Goal: Information Seeking & Learning: Learn about a topic

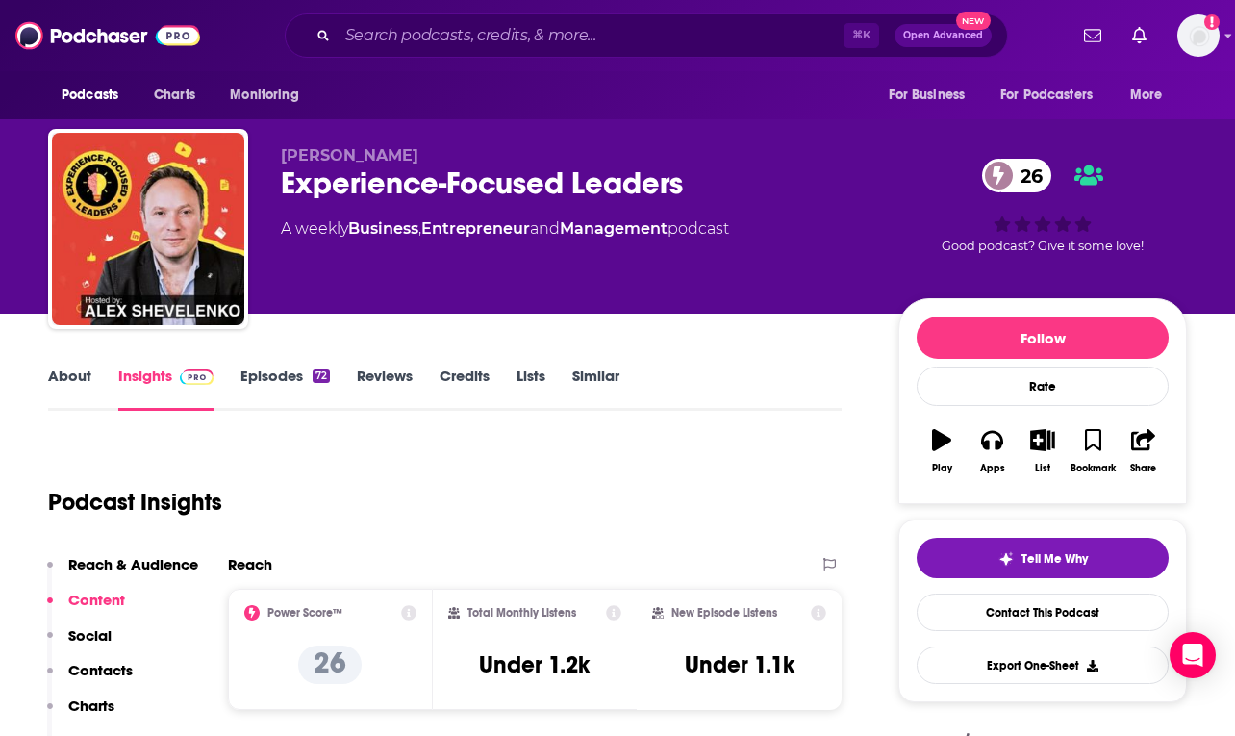
click at [559, 18] on div "⌘ K Open Advanced New" at bounding box center [646, 35] width 723 height 44
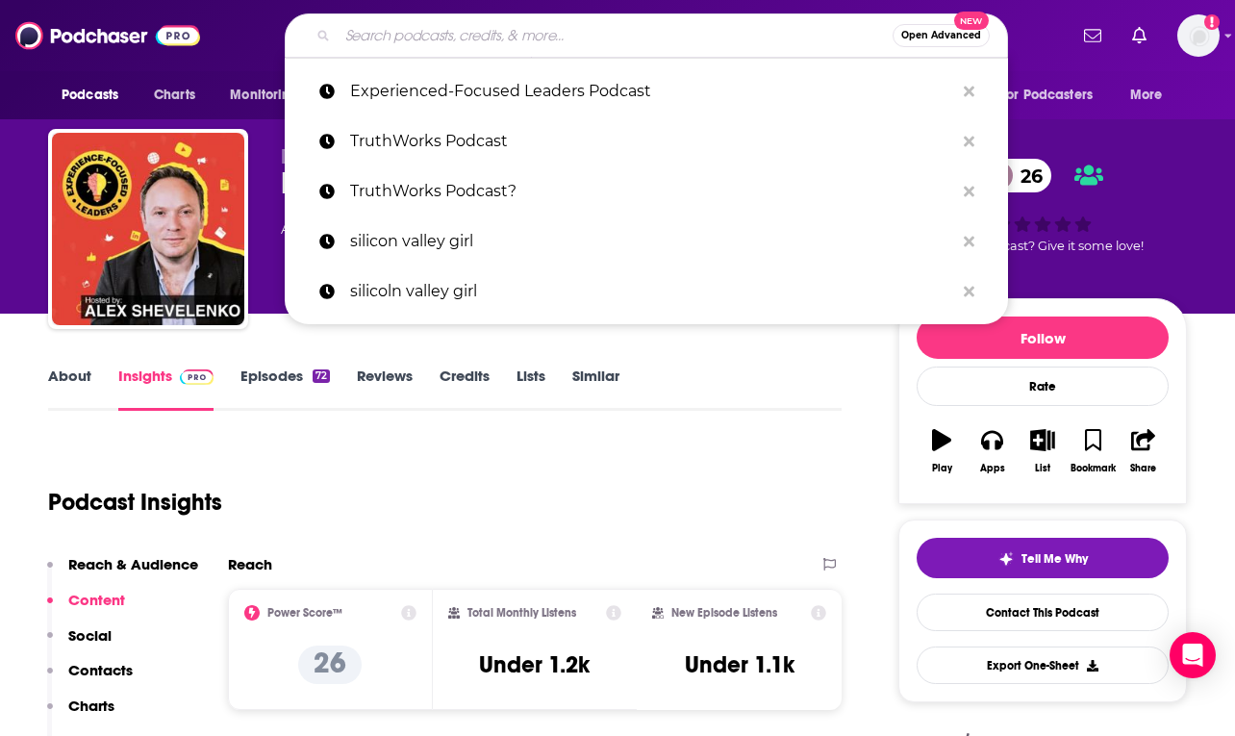
click at [558, 25] on input "Search podcasts, credits, & more..." at bounding box center [615, 35] width 555 height 31
paste input "SparX Podcast"
type input "SparX Podcast"
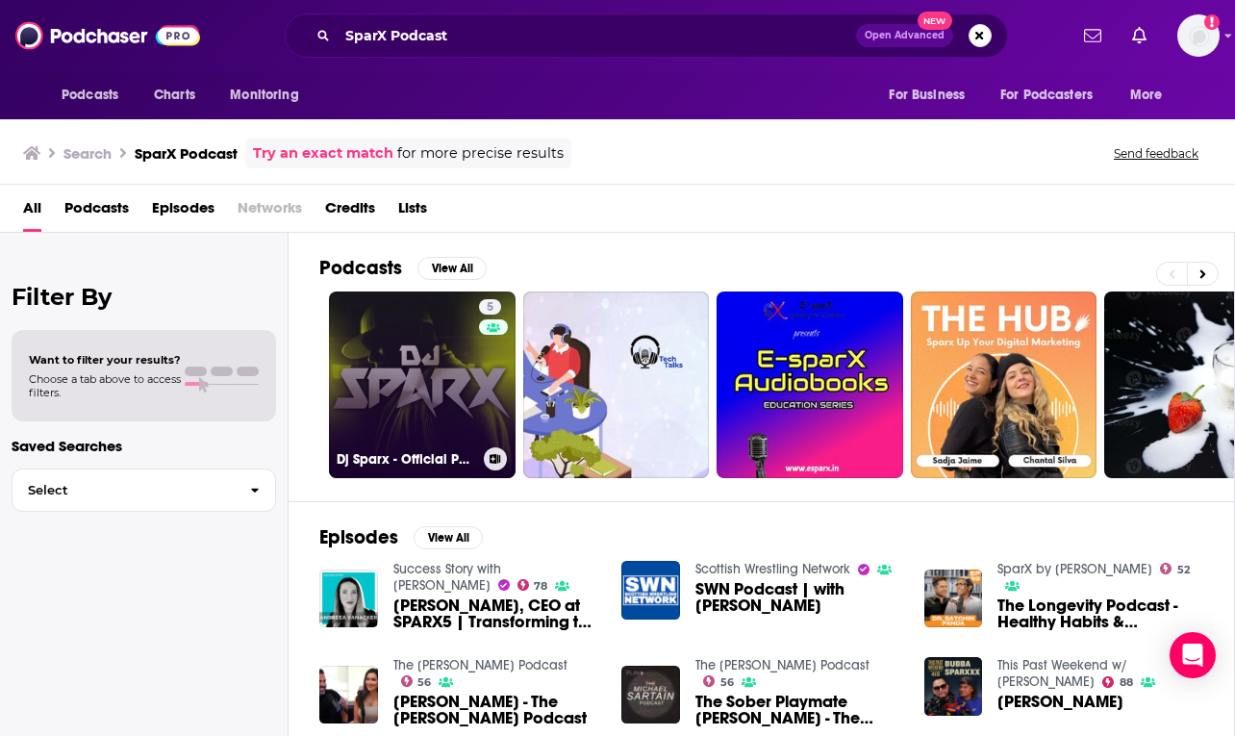
click at [421, 326] on link "5 Dj Sparx - Official Podcast" at bounding box center [422, 384] width 187 height 187
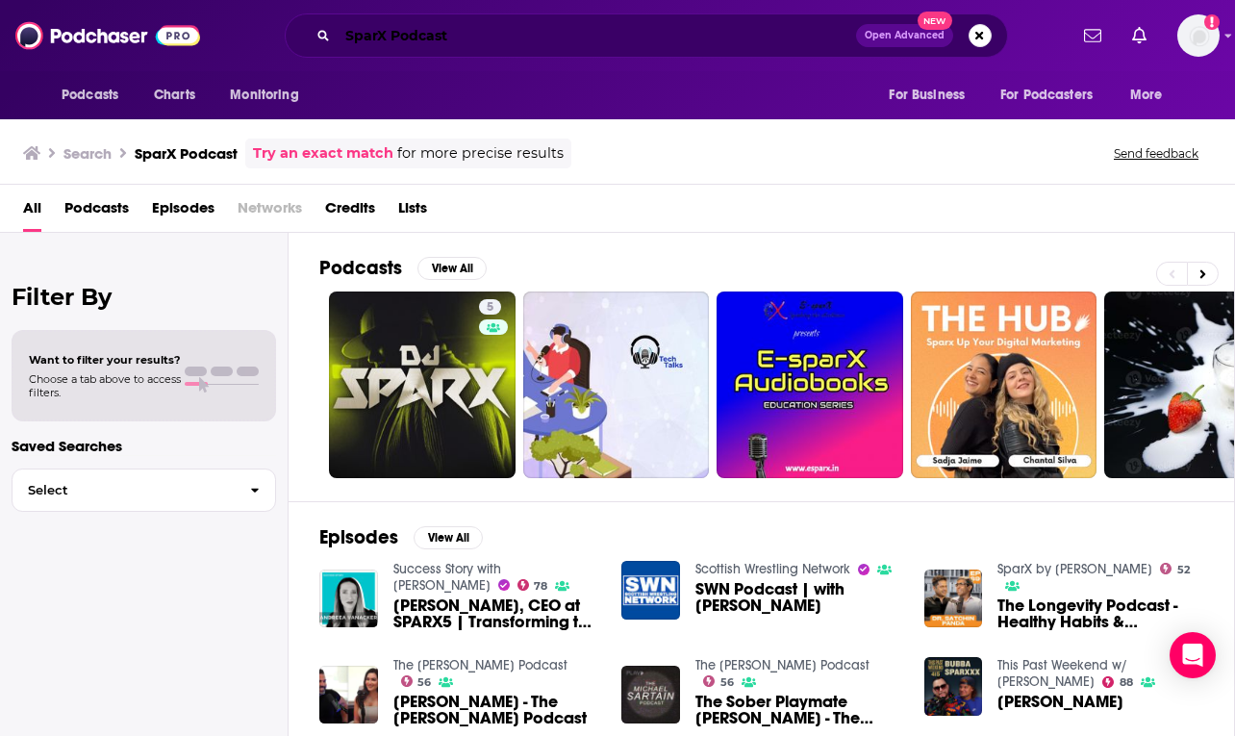
click at [550, 35] on input "SparX Podcast" at bounding box center [597, 35] width 518 height 31
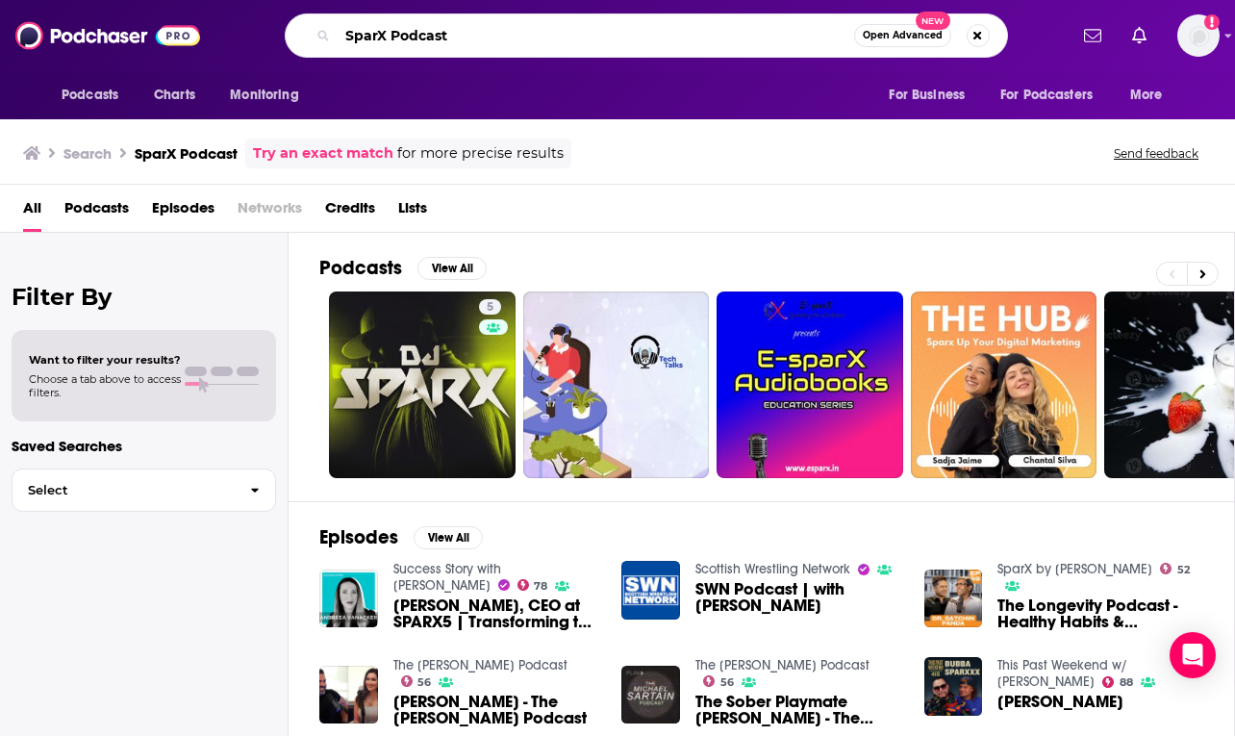
click at [550, 35] on input "SparX Podcast" at bounding box center [596, 35] width 516 height 31
type input "SparX"
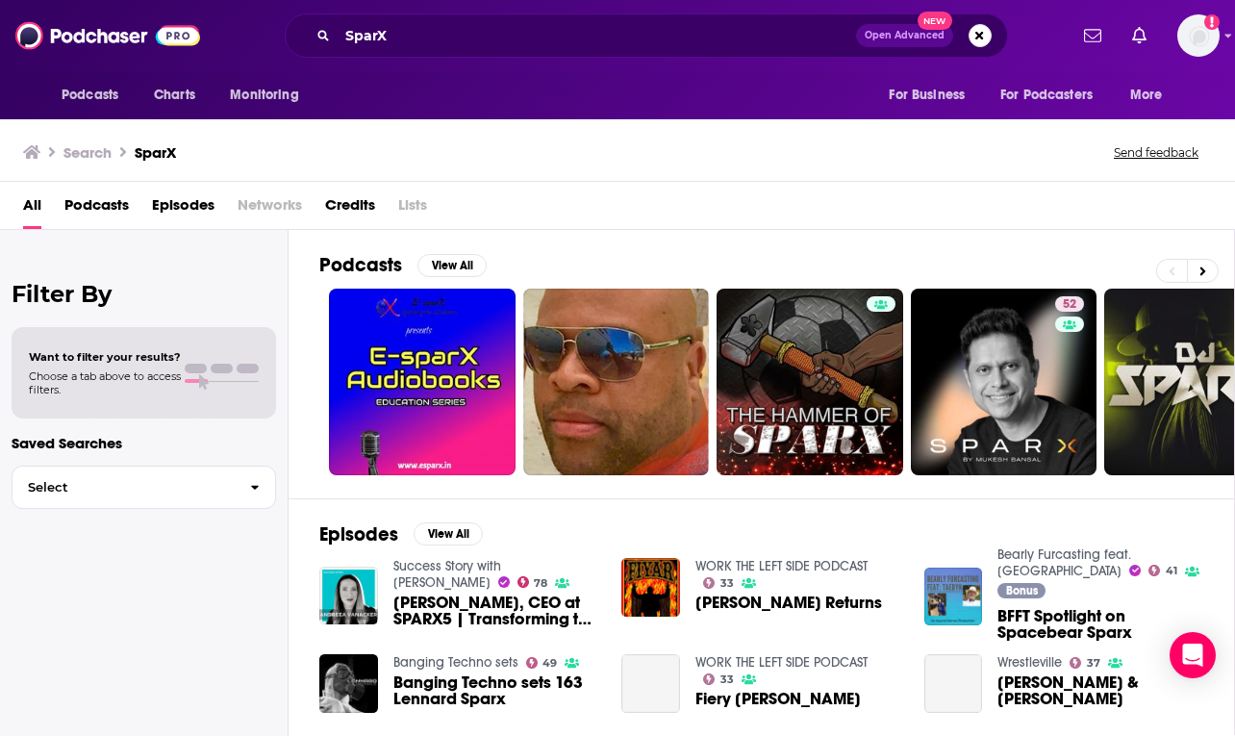
click at [621, 182] on div "All Podcasts Episodes Networks Credits Lists" at bounding box center [617, 206] width 1235 height 48
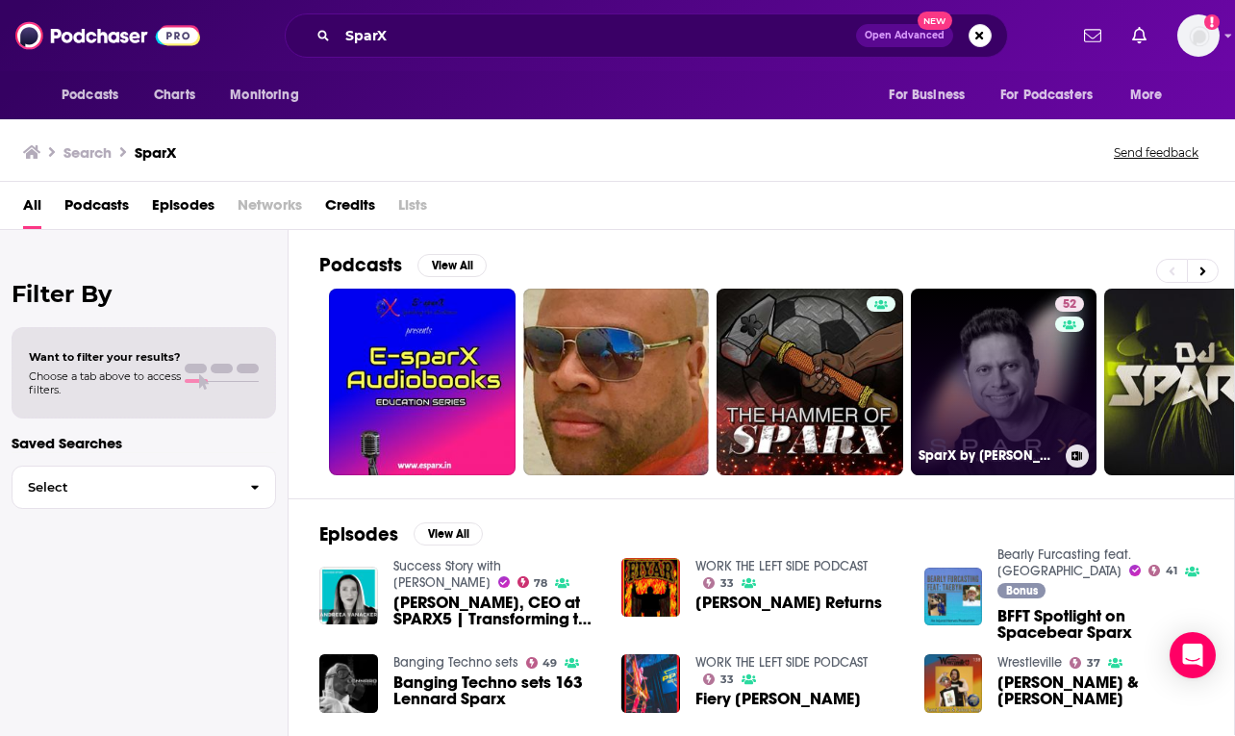
click at [974, 324] on link "52 SparX by [PERSON_NAME]" at bounding box center [1004, 381] width 187 height 187
